Goal: Information Seeking & Learning: Learn about a topic

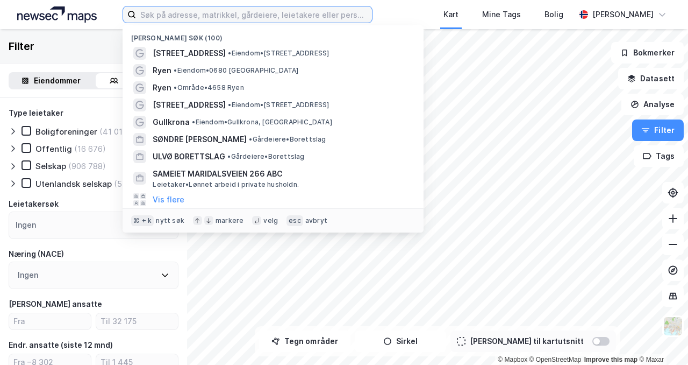
click at [210, 17] on input at bounding box center [254, 14] width 236 height 16
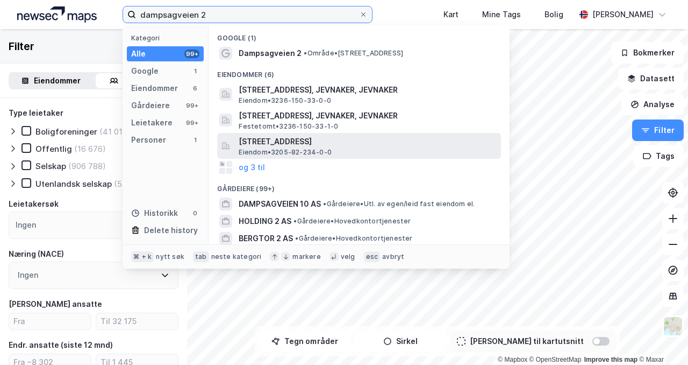
type input "dampsagveien 2"
click at [314, 146] on span "[STREET_ADDRESS]" at bounding box center [368, 141] width 258 height 13
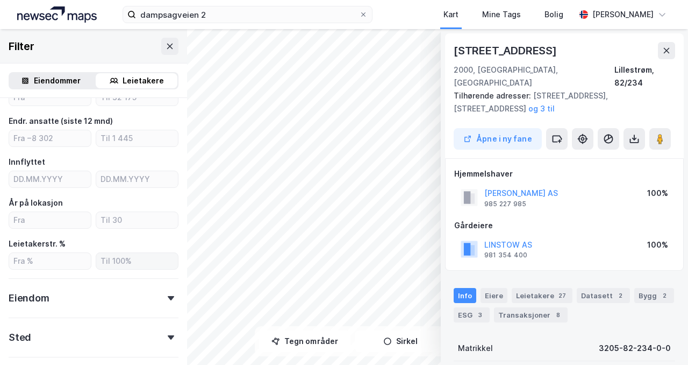
scroll to position [12, 0]
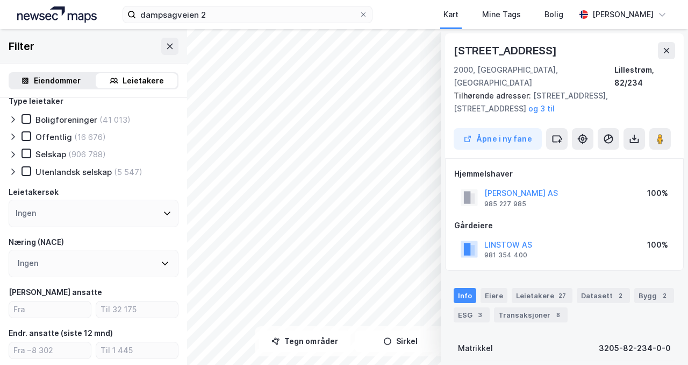
click at [85, 82] on div "Eiendommer" at bounding box center [51, 80] width 82 height 15
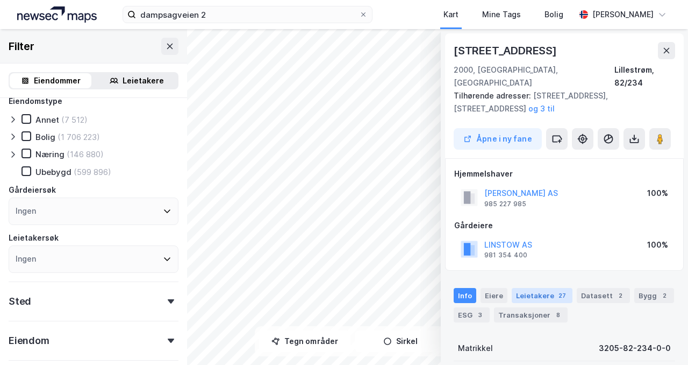
click at [542, 288] on div "Leietakere 27" at bounding box center [542, 295] width 61 height 15
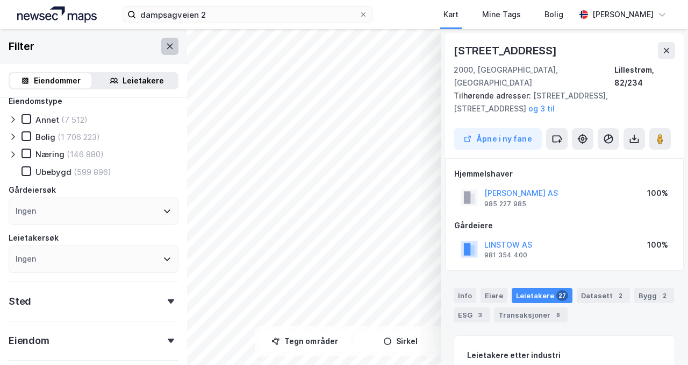
click at [167, 48] on icon at bounding box center [170, 45] width 6 height 5
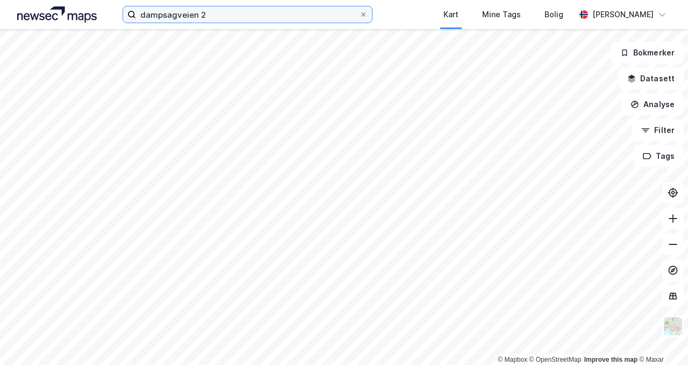
click at [295, 13] on input "dampsagveien 2" at bounding box center [247, 14] width 223 height 16
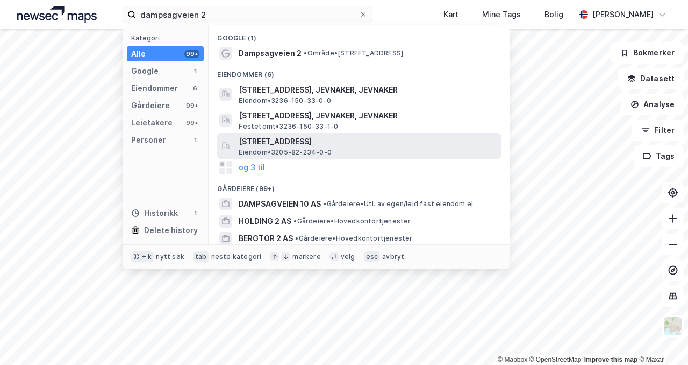
click at [304, 143] on span "[STREET_ADDRESS]" at bounding box center [368, 141] width 258 height 13
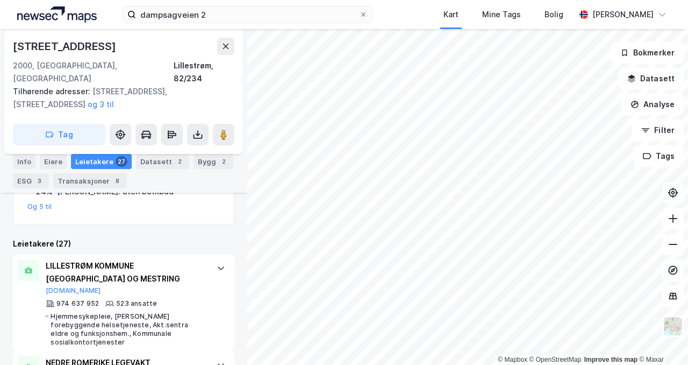
scroll to position [275, 0]
click at [27, 159] on div "Info" at bounding box center [24, 161] width 23 height 15
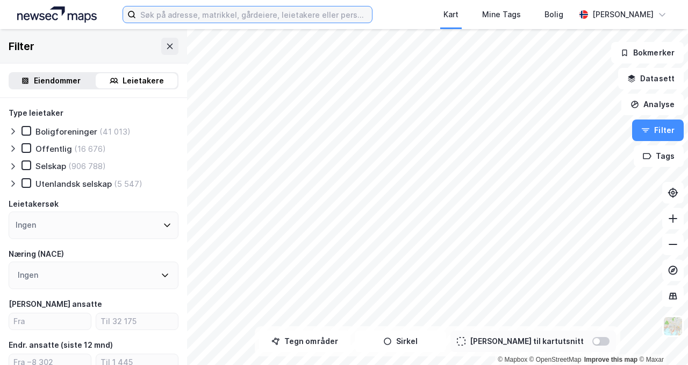
click at [223, 21] on input at bounding box center [254, 14] width 236 height 16
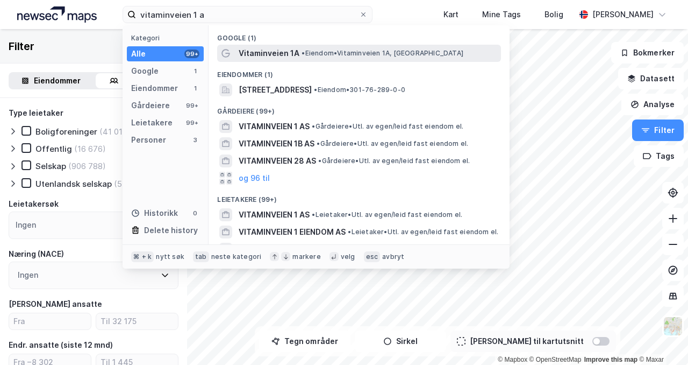
click at [257, 57] on span "Vitaminveien 1A" at bounding box center [269, 53] width 61 height 13
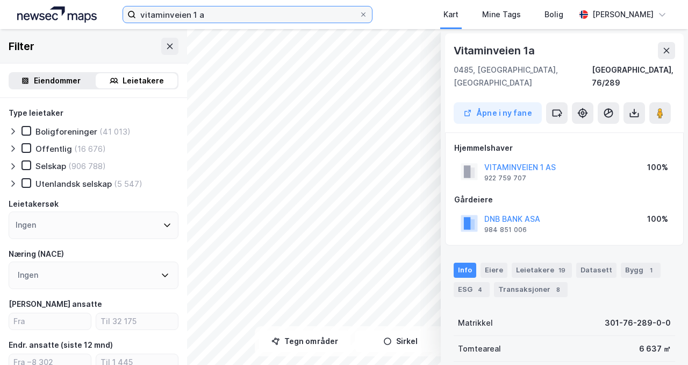
click at [212, 14] on input "vitaminveien 1 a" at bounding box center [247, 14] width 223 height 16
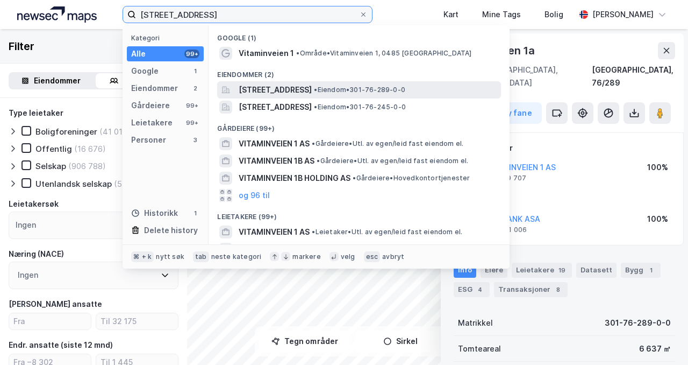
type input "vitaminveien 1"
click at [257, 89] on span "Vitaminveien 1A, 0485, OSLO, OSLO" at bounding box center [275, 89] width 73 height 13
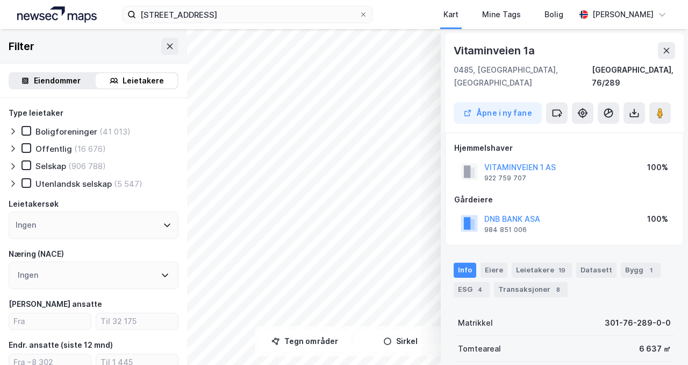
click at [80, 84] on div "Eiendommer" at bounding box center [51, 80] width 82 height 15
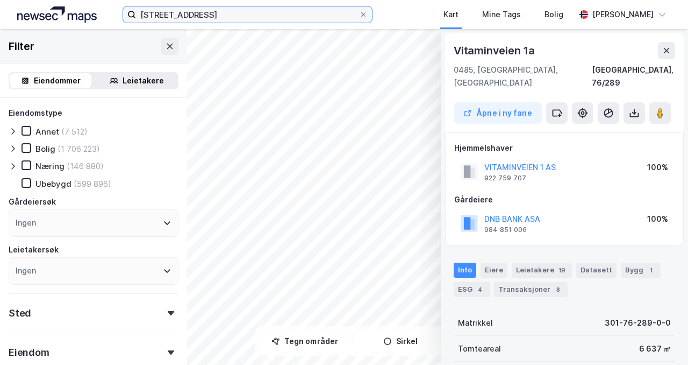
click at [255, 12] on input "vitaminveien 1" at bounding box center [247, 14] width 223 height 16
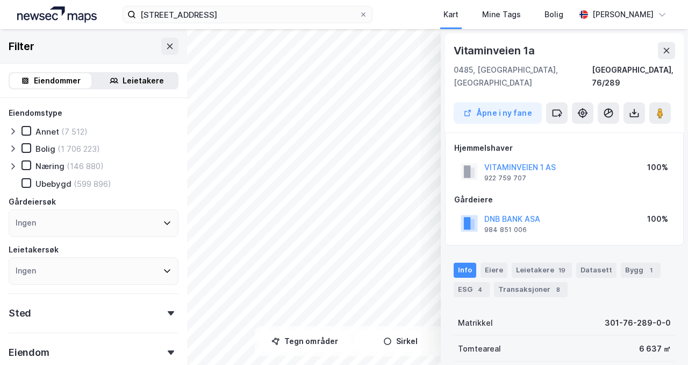
click at [583, 145] on div "Hjemmelshaver VITAMINVEIEN 1 AS 922 759 707 100%" at bounding box center [564, 162] width 220 height 43
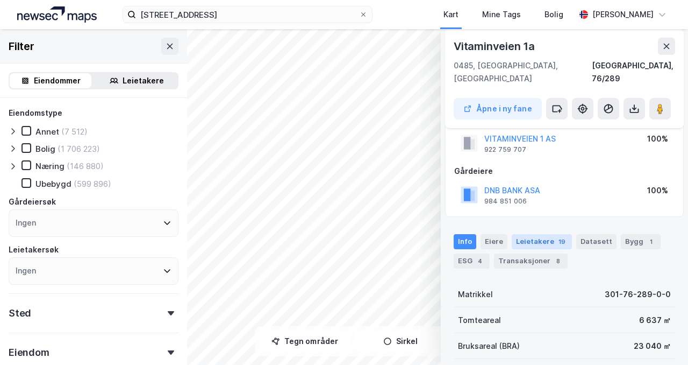
click at [557, 236] on div "19" at bounding box center [562, 241] width 11 height 11
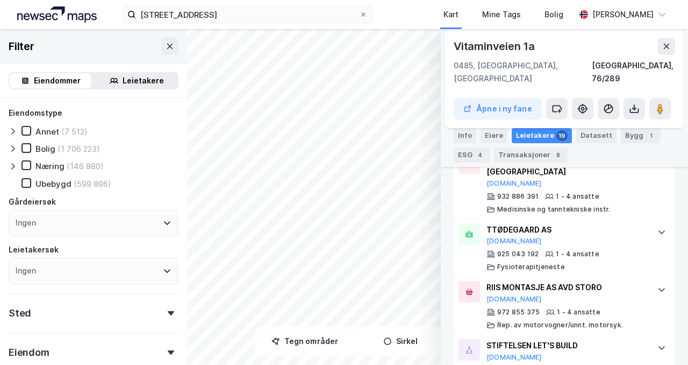
scroll to position [1230, 0]
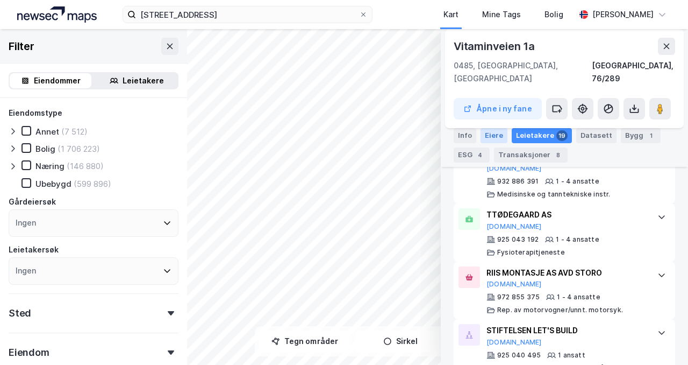
click at [500, 134] on div "Eiere" at bounding box center [494, 135] width 27 height 15
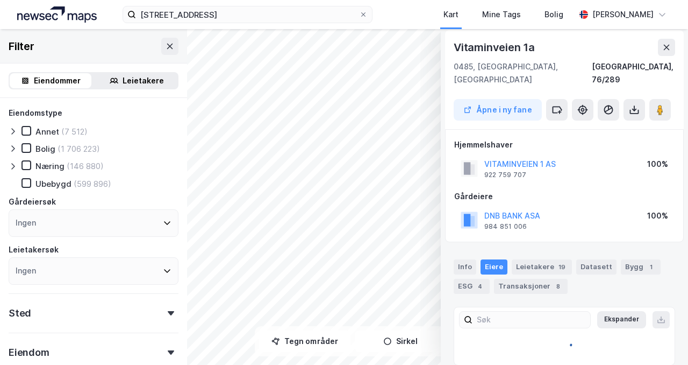
scroll to position [54, 0]
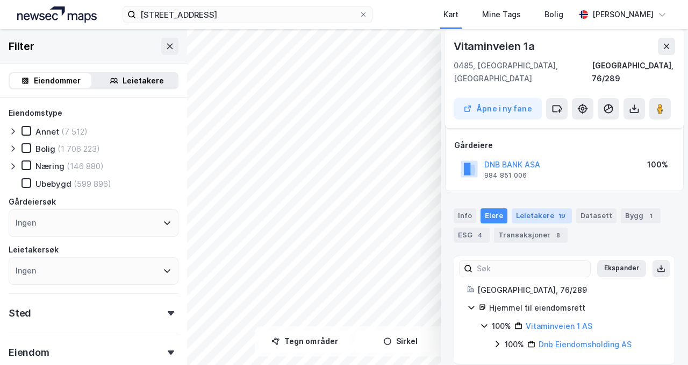
click at [532, 208] on div "Leietakere 19" at bounding box center [542, 215] width 60 height 15
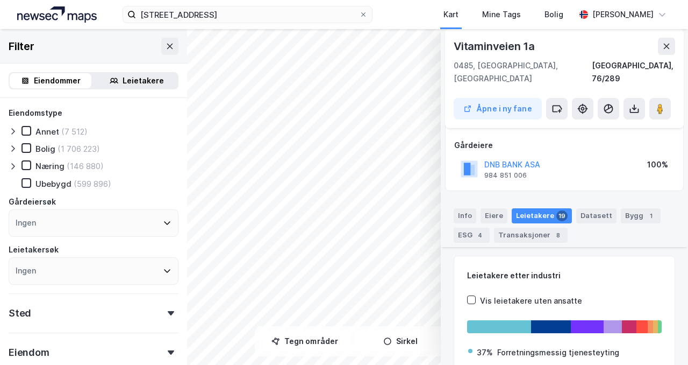
scroll to position [1088, 0]
